Goal: Information Seeking & Learning: Learn about a topic

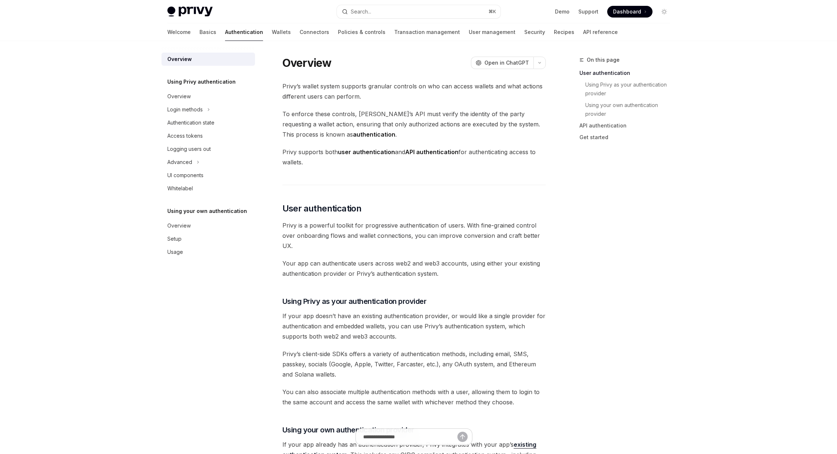
click at [195, 14] on img at bounding box center [189, 12] width 45 height 10
type textarea "*"
